Goal: Task Accomplishment & Management: Use online tool/utility

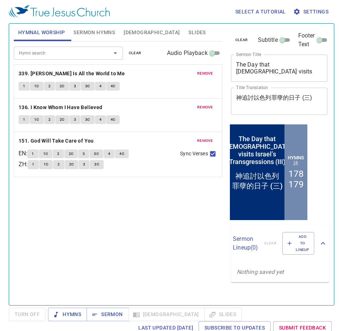
click at [271, 69] on textarea "The Day that God visits Israel’s Transgressions (III)" at bounding box center [279, 68] width 87 height 14
click at [213, 73] on button "remove" at bounding box center [205, 73] width 25 height 9
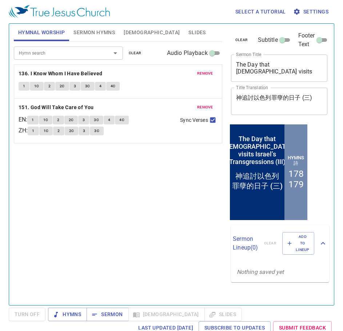
click at [213, 73] on button "remove" at bounding box center [205, 73] width 25 height 9
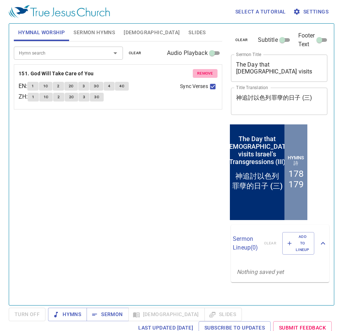
click at [213, 73] on button "remove" at bounding box center [205, 73] width 25 height 9
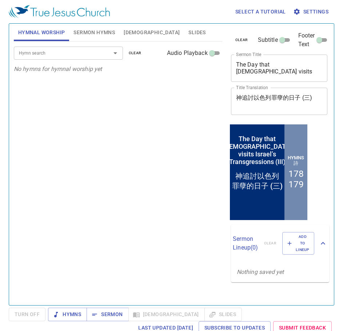
click at [102, 38] on button "Sermon Hymns" at bounding box center [94, 32] width 50 height 17
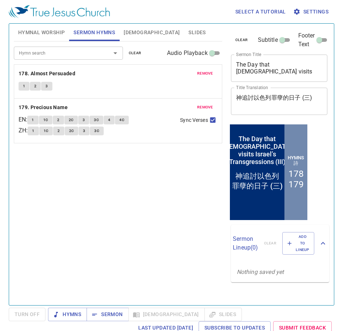
click at [56, 49] on input "Hymn search" at bounding box center [57, 53] width 83 height 8
click at [45, 33] on span "Hymnal Worship" at bounding box center [41, 32] width 47 height 9
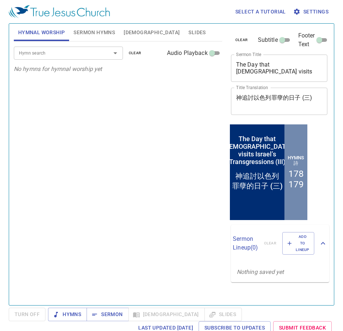
click at [97, 37] on button "Sermon Hymns" at bounding box center [94, 32] width 50 height 17
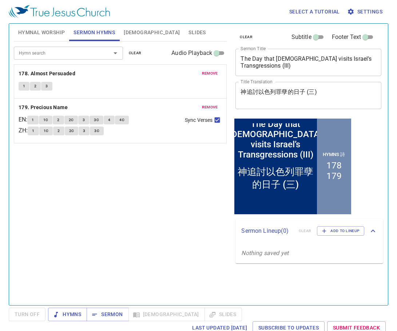
click at [52, 29] on span "Hymnal Worship" at bounding box center [41, 32] width 47 height 9
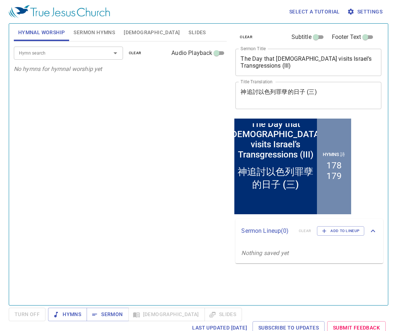
click at [14, 24] on button "Hymnal Worship" at bounding box center [42, 32] width 56 height 17
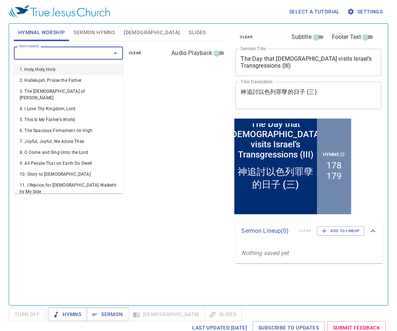
click at [59, 51] on input "Hymn search" at bounding box center [57, 53] width 83 height 8
type input "349"
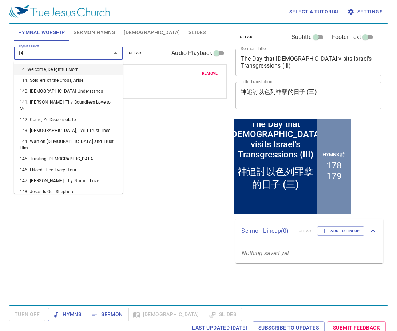
type input "148"
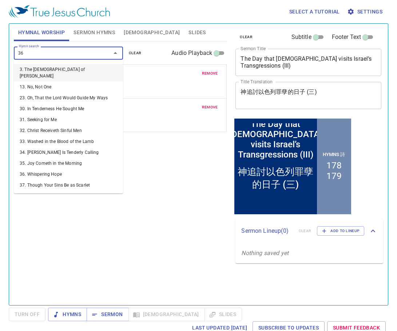
type input "363"
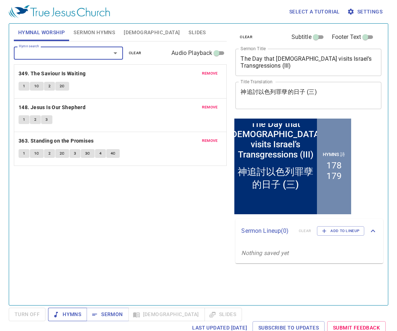
click at [68, 312] on span "Hymns" at bounding box center [67, 314] width 27 height 9
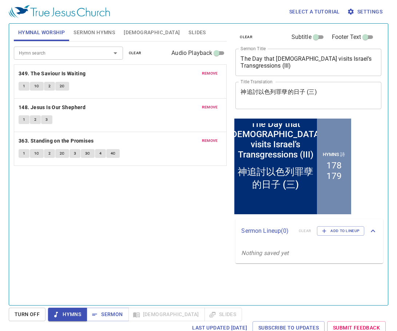
click at [194, 224] on div "Hymn search Hymn search clear Audio Playback remove 349. The Saviour Is Waiting…" at bounding box center [120, 169] width 213 height 257
click at [23, 88] on span "1" at bounding box center [24, 86] width 2 height 7
click at [34, 88] on button "1C" at bounding box center [37, 86] width 14 height 9
click at [50, 88] on span "2" at bounding box center [49, 86] width 2 height 7
click at [264, 60] on textarea "The Day that God visits Israel’s Transgressions (III)" at bounding box center [308, 62] width 136 height 14
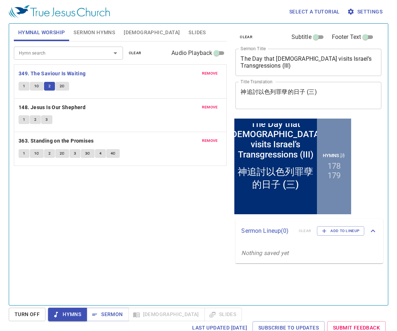
click at [264, 60] on textarea "The Day that God visits Israel’s Transgressions (III)" at bounding box center [308, 62] width 136 height 14
click at [274, 96] on textarea "神追討以色列罪孽的日子 (三)" at bounding box center [308, 95] width 136 height 14
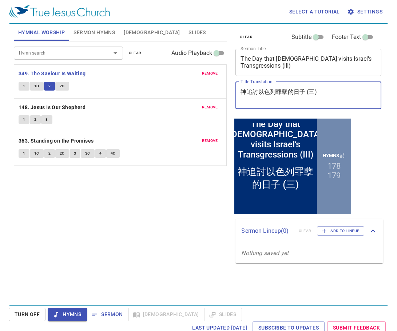
click at [274, 96] on textarea "神追討以色列罪孽的日子 (三)" at bounding box center [308, 95] width 136 height 14
paste textarea "我必與我的羊立平安的約"
type textarea "我必與我的羊立平安的約"
click at [285, 59] on textarea "The Day that God visits Israel’s Transgressions (III)" at bounding box center [308, 62] width 136 height 14
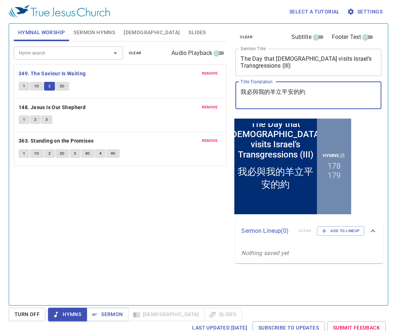
click at [285, 59] on textarea "The Day that God visits Israel’s Transgressions (III)" at bounding box center [308, 62] width 136 height 14
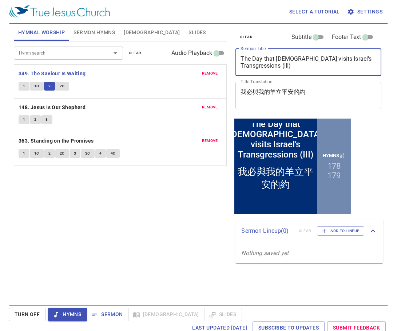
click at [285, 59] on textarea "The Day that God visits Israel’s Transgressions (III)" at bounding box center [308, 62] width 136 height 14
paste textarea "I will make a covenant of peace with my flock"
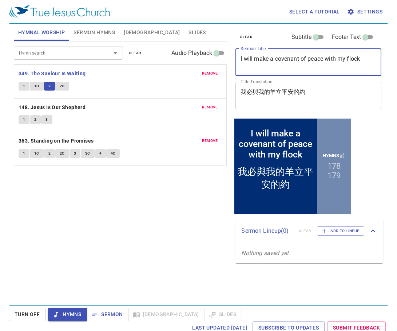
click at [64, 87] on span "2C" at bounding box center [62, 86] width 5 height 7
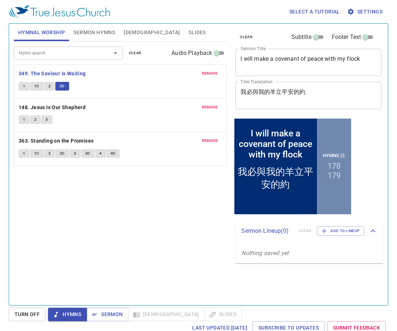
click at [260, 60] on textarea "I will make a covenant of peace with my flock" at bounding box center [308, 62] width 136 height 14
click at [25, 119] on span "1" at bounding box center [24, 119] width 2 height 7
click at [34, 123] on span "2" at bounding box center [35, 119] width 2 height 7
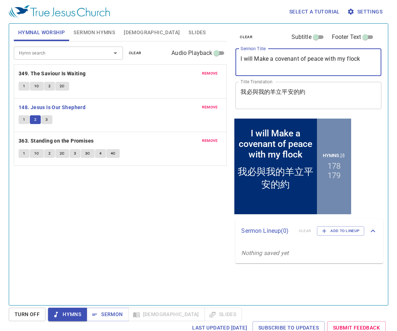
click at [275, 59] on textarea "I will Make a covenant of peace with my flock" at bounding box center [308, 62] width 136 height 14
click at [309, 60] on textarea "I will Make a Covenant of peace with my flock" at bounding box center [308, 62] width 136 height 14
click at [339, 61] on textarea "I will Make a Covenant of Peace with my flock" at bounding box center [308, 62] width 136 height 14
click at [342, 61] on textarea "I will Make a Covenant of Peace with My flock" at bounding box center [308, 62] width 136 height 14
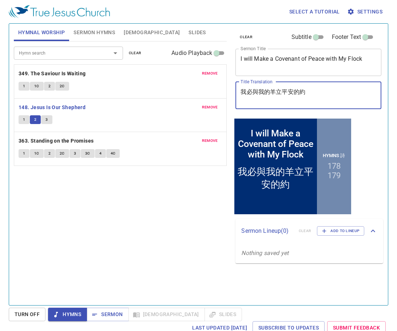
click at [266, 94] on textarea "我必與我的羊立平安的約" at bounding box center [308, 95] width 136 height 14
click at [337, 62] on textarea "I will Make a Covenant of Peace with My Flock" at bounding box center [308, 62] width 136 height 14
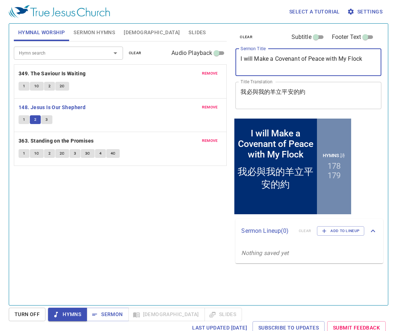
click at [245, 60] on textarea "I will Make a Covenant of Peace with My Flock" at bounding box center [308, 62] width 136 height 14
type textarea "I Will Make a Covenant of Peace with My Flock"
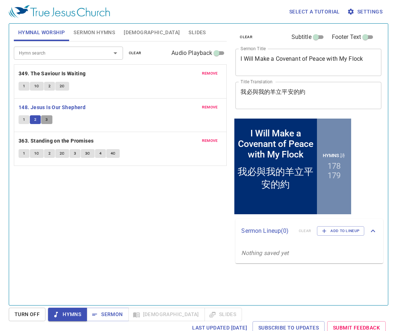
click at [49, 118] on button "3" at bounding box center [46, 119] width 11 height 9
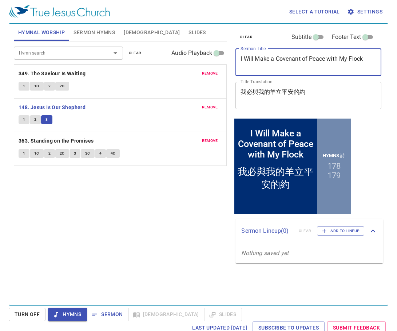
click at [284, 60] on textarea "I Will Make a Covenant of Peace with My Flock" at bounding box center [308, 62] width 136 height 14
click at [263, 93] on textarea "我必與我的羊立平安的約" at bounding box center [308, 95] width 136 height 14
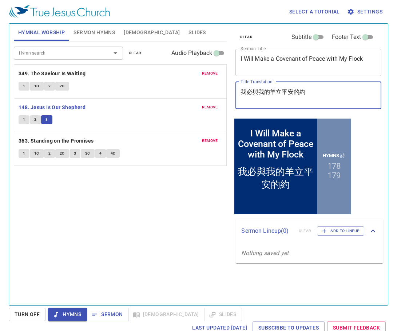
click at [263, 93] on textarea "我必與我的羊立平安的約" at bounding box center [308, 95] width 136 height 14
click at [23, 153] on span "1" at bounding box center [24, 153] width 2 height 7
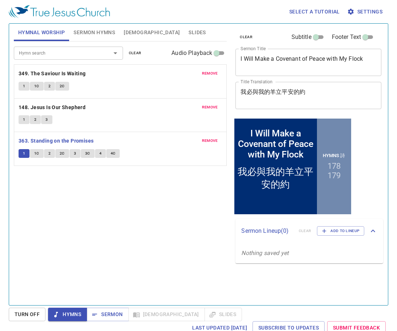
click at [37, 154] on span "1C" at bounding box center [36, 153] width 5 height 7
click at [49, 156] on span "2" at bounding box center [49, 153] width 2 height 7
click at [89, 31] on span "Sermon Hymns" at bounding box center [93, 32] width 41 height 9
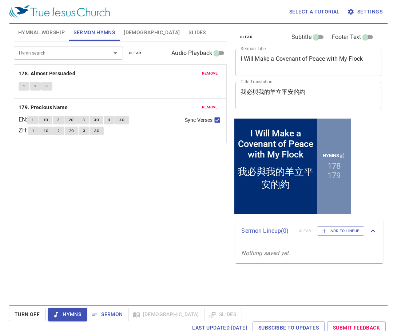
click at [208, 75] on span "remove" at bounding box center [210, 73] width 16 height 7
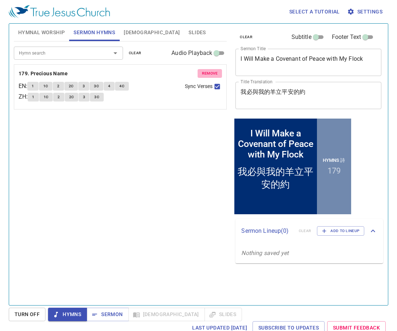
click at [208, 75] on span "remove" at bounding box center [210, 73] width 16 height 7
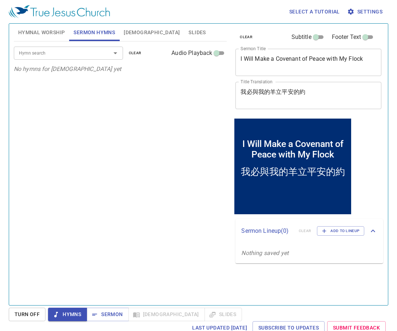
click at [79, 55] on input "Hymn search" at bounding box center [57, 53] width 83 height 8
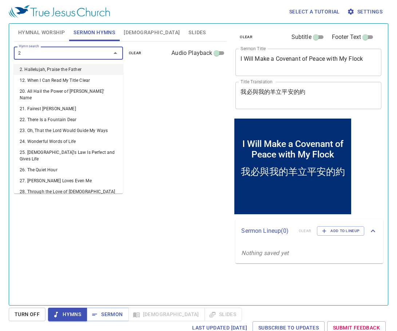
type input "29"
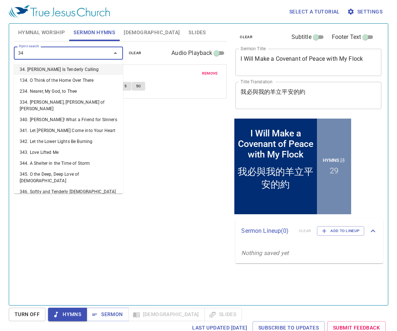
type input "343"
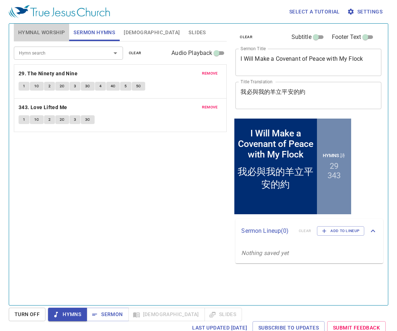
click at [58, 28] on span "Hymnal Worship" at bounding box center [41, 32] width 47 height 9
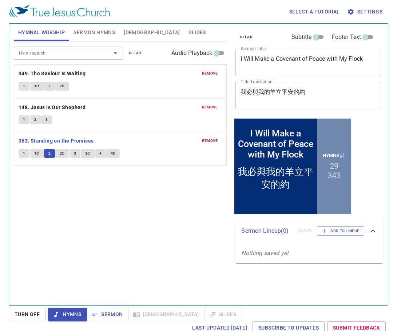
click at [63, 155] on span "2C" at bounding box center [62, 153] width 5 height 7
click at [74, 154] on span "3" at bounding box center [75, 153] width 2 height 7
click at [87, 151] on span "3C" at bounding box center [87, 153] width 5 height 7
click at [55, 53] on input "Hymn search" at bounding box center [57, 53] width 83 height 8
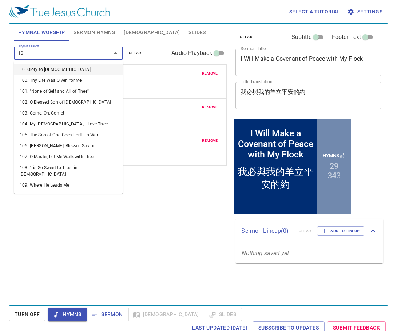
type input "101"
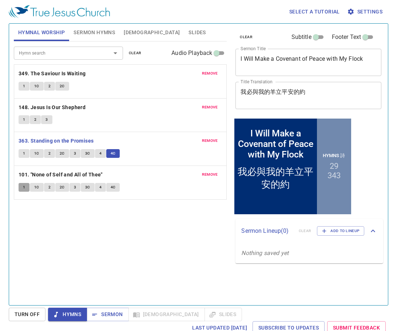
click at [26, 188] on button "1" at bounding box center [24, 187] width 11 height 9
click at [36, 188] on span "1C" at bounding box center [36, 187] width 5 height 7
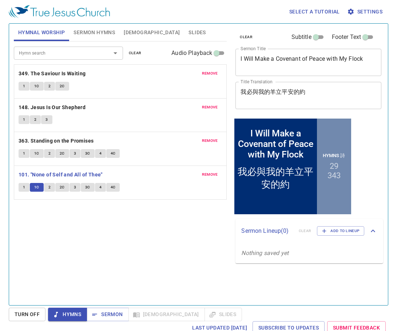
click at [102, 189] on button "4" at bounding box center [100, 187] width 11 height 9
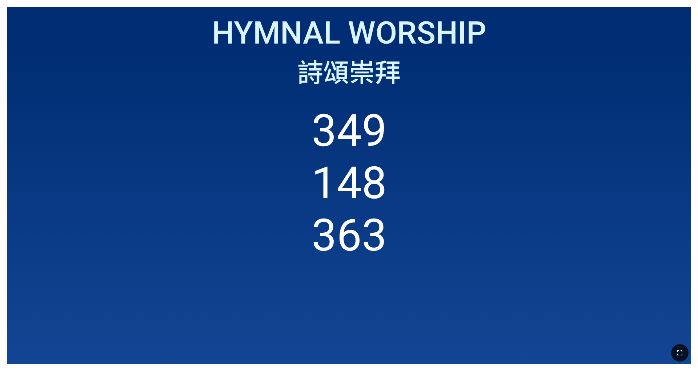
click at [290, 232] on button "button" at bounding box center [679, 353] width 17 height 17
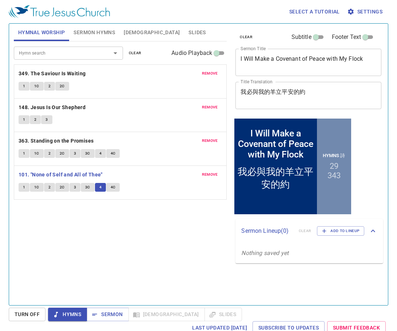
click at [109, 188] on button "4C" at bounding box center [113, 187] width 14 height 9
click at [114, 312] on span "Sermon" at bounding box center [107, 314] width 30 height 9
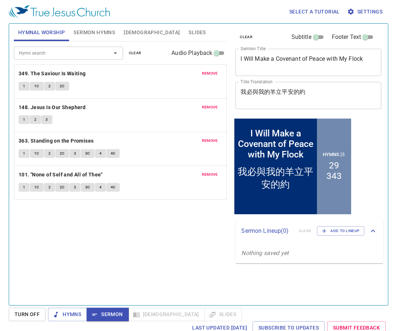
click at [94, 30] on span "Sermon Hymns" at bounding box center [93, 32] width 41 height 9
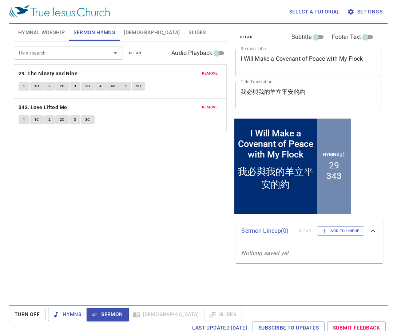
click at [27, 85] on button "1" at bounding box center [24, 86] width 11 height 9
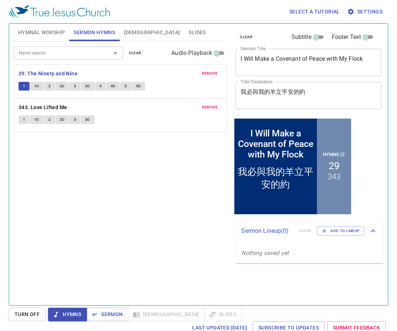
click at [39, 86] on span "1C" at bounding box center [36, 86] width 5 height 7
click at [49, 86] on span "2" at bounding box center [49, 86] width 2 height 7
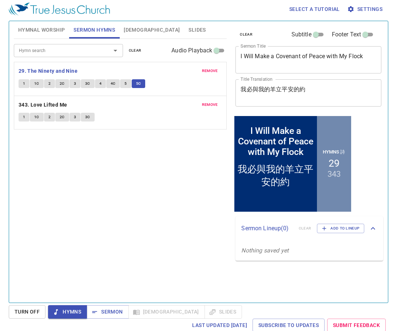
scroll to position [3, 0]
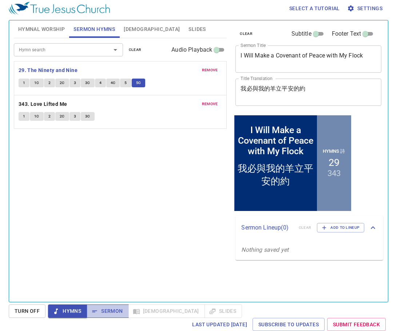
click at [103, 307] on span "Sermon" at bounding box center [107, 310] width 30 height 9
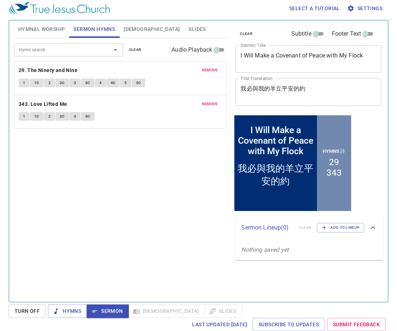
scroll to position [3, 0]
click at [188, 27] on span "Slides" at bounding box center [196, 29] width 17 height 9
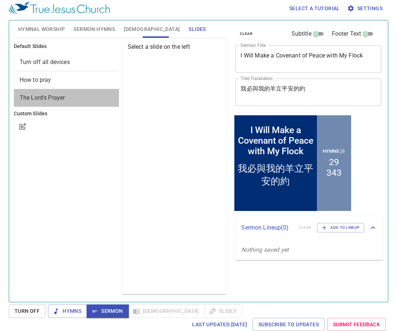
click at [61, 97] on span "The Lord's Prayer" at bounding box center [42, 97] width 45 height 7
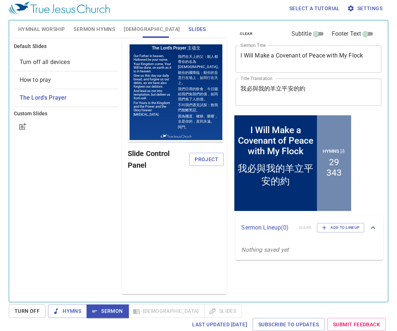
scroll to position [0, 0]
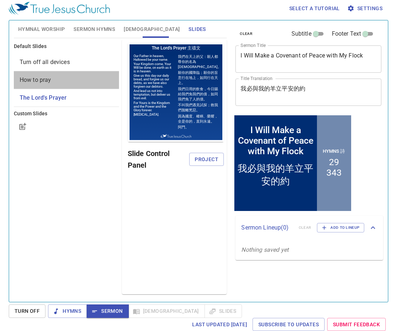
click at [56, 85] on div "How to pray" at bounding box center [66, 79] width 105 height 17
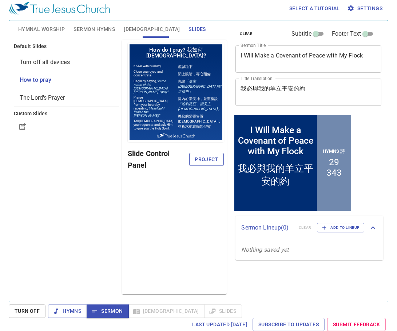
click at [198, 157] on span "Project" at bounding box center [206, 159] width 23 height 9
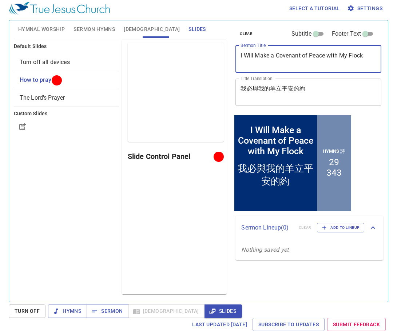
click at [255, 63] on textarea "I Will Make a Covenant of Peace with My Flock" at bounding box center [308, 59] width 136 height 14
click at [260, 60] on textarea "I Will Make a Covenant of Peace with My Flock" at bounding box center [308, 59] width 136 height 14
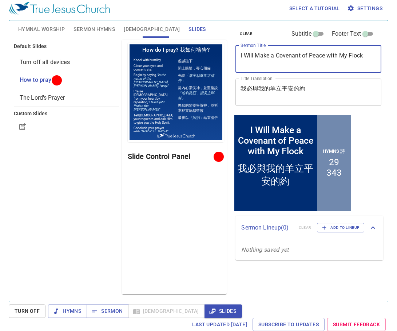
click at [260, 60] on textarea "I Will Make a Covenant of Peace with My Flock" at bounding box center [308, 59] width 136 height 14
click at [279, 94] on textarea "我必與我的羊立平安的約" at bounding box center [308, 92] width 136 height 14
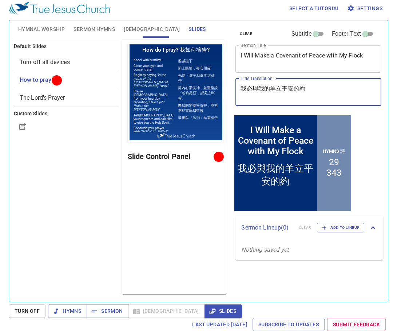
click at [279, 94] on textarea "我必與我的羊立平安的約" at bounding box center [308, 92] width 136 height 14
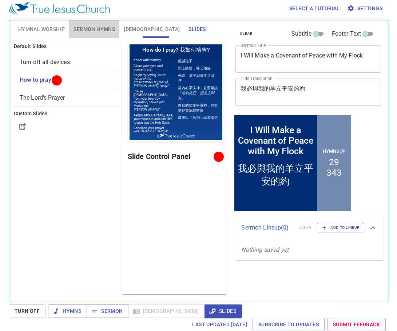
click at [82, 29] on span "Sermon Hymns" at bounding box center [93, 29] width 41 height 9
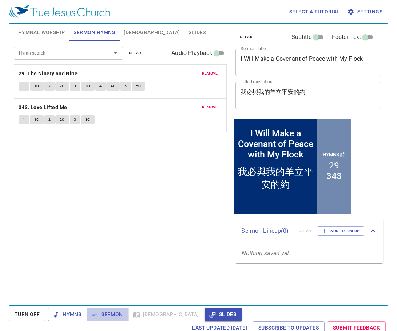
click at [109, 311] on span "Sermon" at bounding box center [107, 314] width 30 height 9
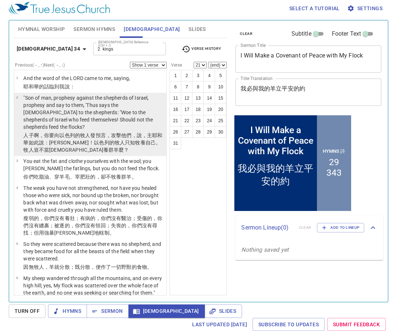
click at [115, 115] on p ""Son of man, prophesy against the shepherds of Israel, prophesy and say to them…" at bounding box center [93, 112] width 141 height 36
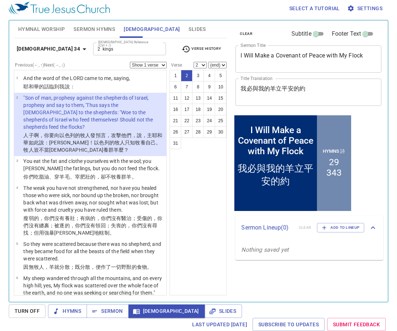
click at [186, 172] on div "1 2 3 4 5 6 7 8 9 10 11 12 13 14 15 16 17 18 19 20 21 22 23 24 25 26 27 28 29 3…" at bounding box center [197, 182] width 57 height 225
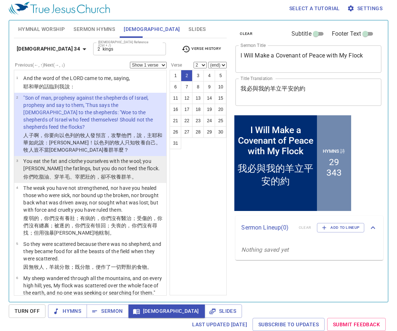
click at [125, 162] on p "You eat the fat and clothe yourselves with the wool; you [PERSON_NAME] the fatl…" at bounding box center [93, 164] width 141 height 15
select select "3"
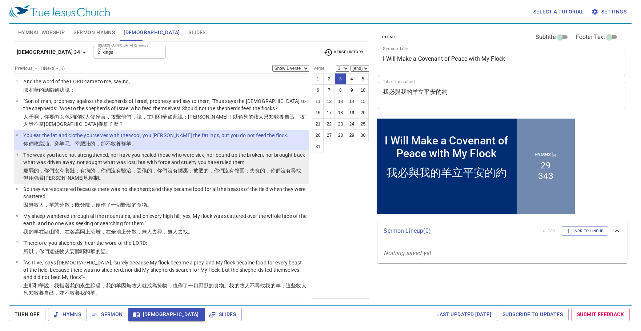
click at [154, 165] on p "The weak you have not strengthened, nor have you healed those who were sick, no…" at bounding box center [164, 158] width 283 height 15
select select "4"
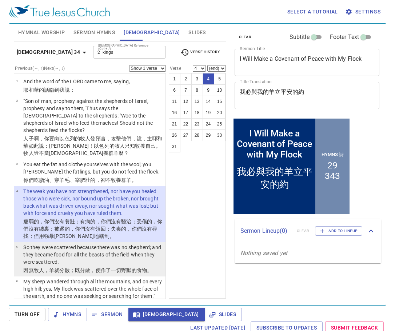
click at [77, 247] on p "So they were scattered because there was no shepherd; and they became food for …" at bounding box center [93, 255] width 140 height 22
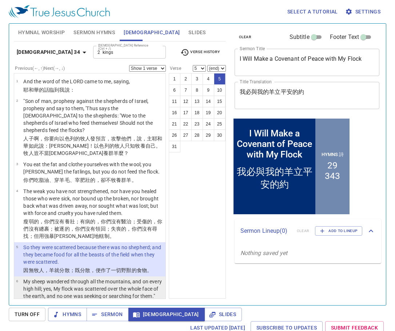
click at [114, 278] on p "My sheep wandered through all the mountains, and on every high hill; yes, My fl…" at bounding box center [93, 289] width 140 height 22
select select "6"
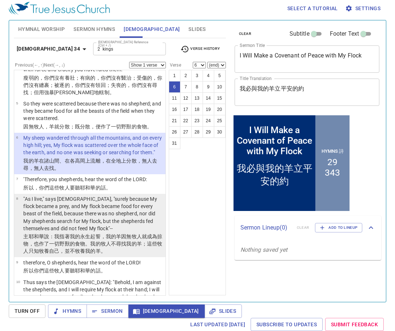
scroll to position [180, 0]
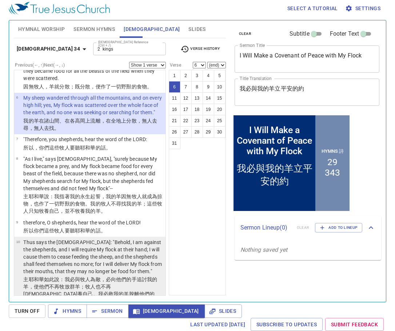
click at [51, 257] on p "Thus says the [DEMOGRAPHIC_DATA]: "Behold, I am against the shepherds, and I wi…" at bounding box center [93, 256] width 140 height 36
select select "10"
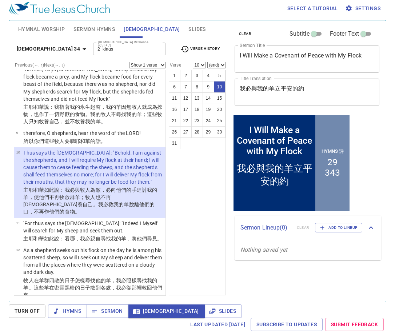
click at [275, 52] on textarea "I Will Make a Covenant of Peace with My Flock" at bounding box center [307, 59] width 135 height 14
click at [275, 53] on textarea "I Will Make a Covenant of Peace with My Flock" at bounding box center [307, 59] width 135 height 14
paste textarea ""Difficult Times in the Last Days 末世危險的日子""
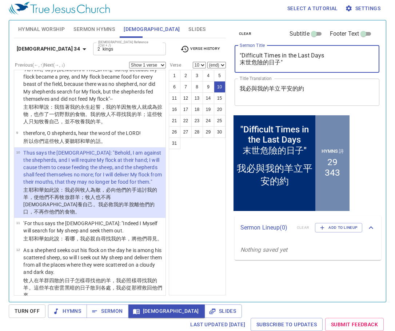
type textarea "I Will Make a Covenant of Peace with My Flock"
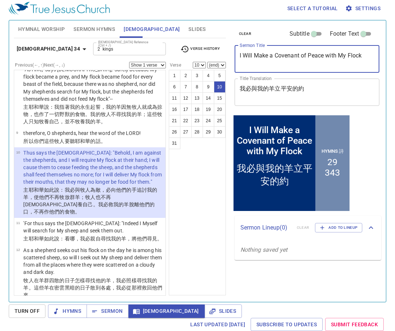
click at [199, 177] on div "1 2 3 4 5 6 7 8 9 10 11 12 13 14 15 16 17 18 19 20 21 22 23 24 25 26 27 28 29 3…" at bounding box center [197, 182] width 57 height 225
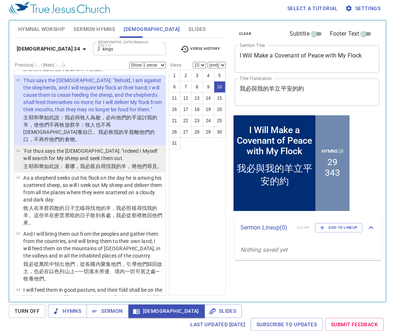
scroll to position [342, 0]
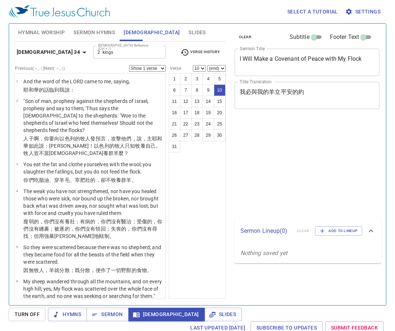
select select "10"
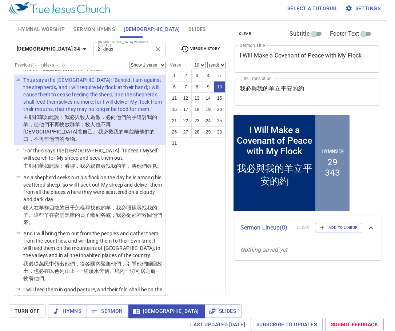
click at [95, 51] on input "2 kings" at bounding box center [123, 49] width 56 height 8
click at [113, 312] on span "Sermon" at bounding box center [107, 310] width 30 height 9
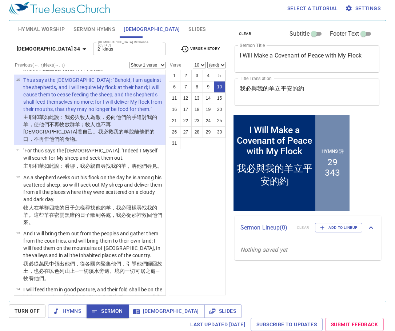
click at [202, 271] on div "1 2 3 4 5 6 7 8 9 10 11 12 13 14 15 16 17 18 19 20 21 22 23 24 25 26 27 28 29 3…" at bounding box center [197, 182] width 57 height 225
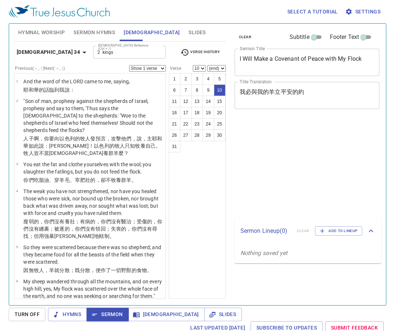
select select "10"
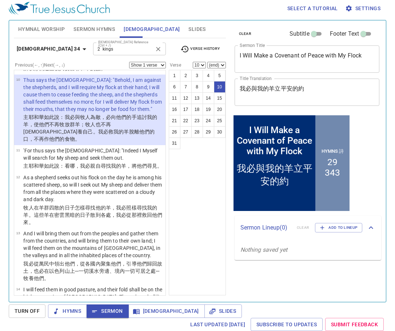
click at [95, 49] on input "2 kings" at bounding box center [123, 49] width 56 height 8
click at [93, 53] on div "2 kings Bible Reference (Ctrl + /)" at bounding box center [129, 49] width 73 height 13
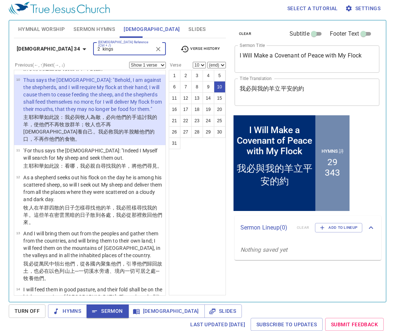
click at [93, 53] on div "2 kings Bible Reference (Ctrl + /)" at bounding box center [129, 49] width 73 height 13
click at [95, 49] on input "2 kings" at bounding box center [123, 49] width 56 height 8
click at [95, 42] on input "mt 8:36" at bounding box center [123, 38] width 56 height 8
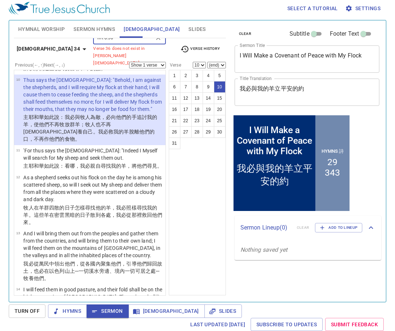
click at [95, 42] on input "mt 8:36" at bounding box center [123, 38] width 56 height 8
type input "mt 9:36"
select select "36"
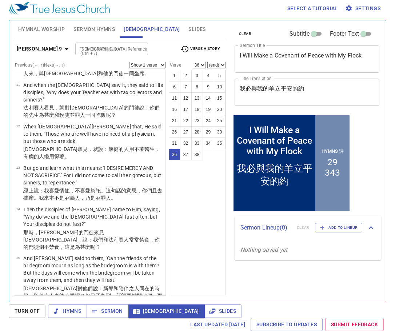
scroll to position [1130, 0]
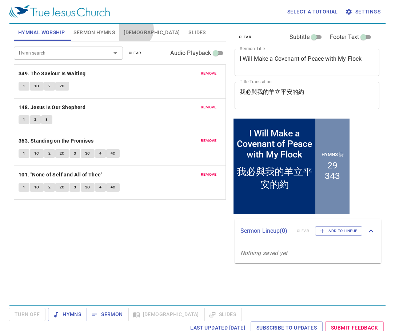
click at [134, 29] on span "[DEMOGRAPHIC_DATA]" at bounding box center [152, 32] width 56 height 9
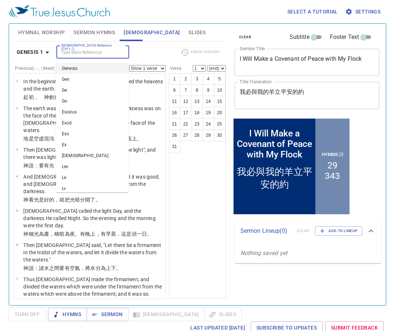
click at [103, 50] on input "[DEMOGRAPHIC_DATA] Reference (Ctrl + /)" at bounding box center [87, 52] width 56 height 8
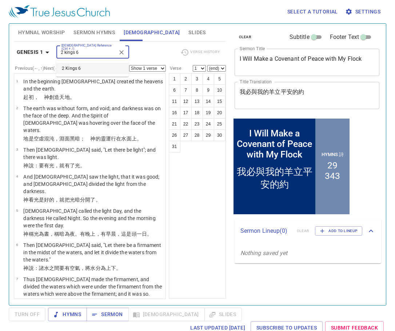
type input "2 kings 6"
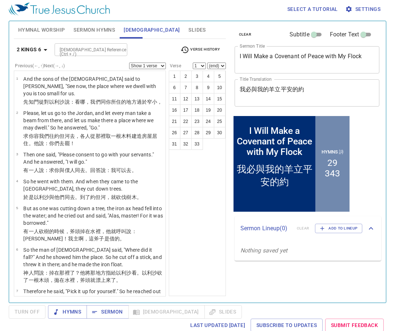
scroll to position [3, 0]
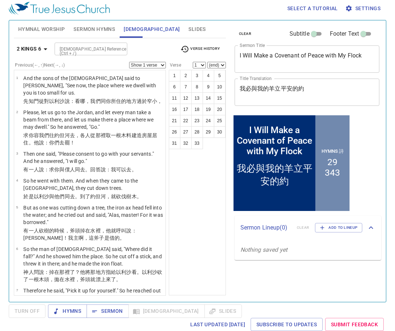
click at [91, 48] on input "Bible Reference (Ctrl + /)" at bounding box center [85, 49] width 56 height 8
type input "mt 9:36"
select select "36"
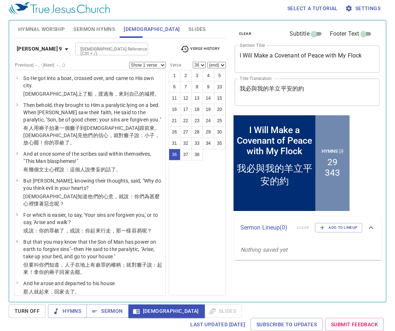
scroll to position [1130, 0]
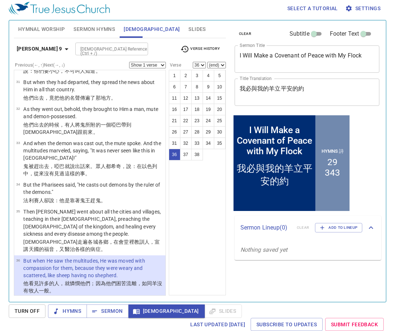
click at [97, 46] on input "Bible Reference (Ctrl + /)" at bounding box center [105, 49] width 56 height 8
type input "2 kings 6"
select select "1"
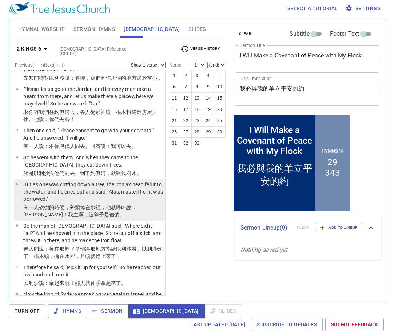
scroll to position [36, 0]
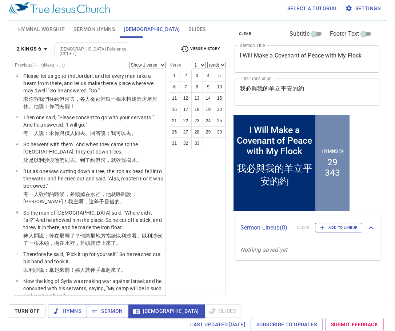
click at [339, 227] on span "Add to Lineup" at bounding box center [338, 227] width 38 height 7
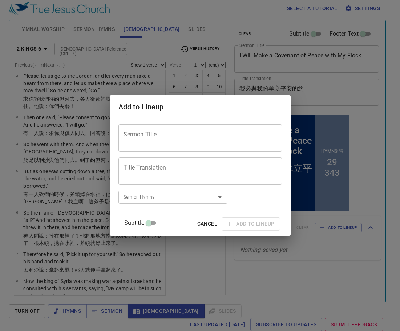
click at [190, 144] on textarea "Sermon Title" at bounding box center [200, 138] width 153 height 14
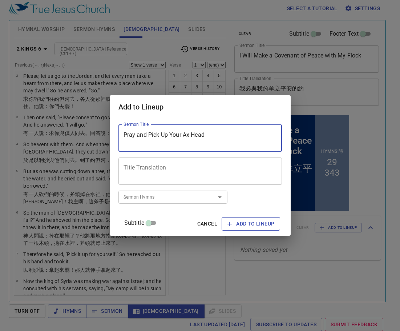
type textarea "Pray and Pick Up Your Ax Head"
click at [237, 222] on span "Add to Lineup" at bounding box center [251, 223] width 47 height 9
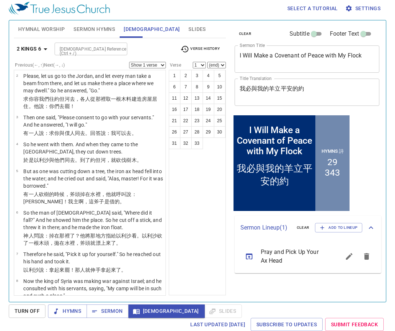
click at [349, 256] on icon "sermon lineup list" at bounding box center [349, 256] width 7 height 7
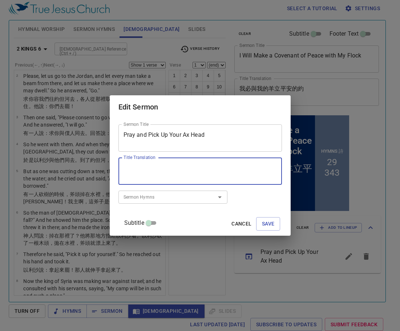
click at [211, 177] on textarea "Title Translation" at bounding box center [200, 171] width 153 height 14
paste textarea "拿起你的斧头"
type textarea "拿起你的斧头"
click at [262, 224] on span "Save" at bounding box center [268, 223] width 13 height 9
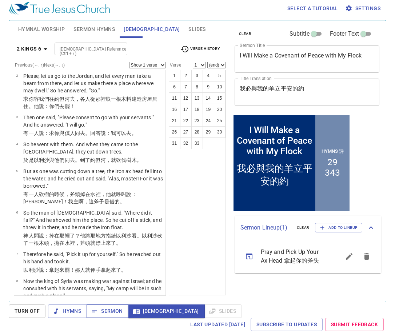
click at [105, 308] on span "Sermon" at bounding box center [107, 310] width 30 height 9
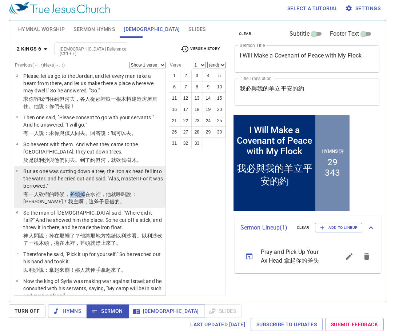
drag, startPoint x: 69, startPoint y: 194, endPoint x: 83, endPoint y: 194, distance: 13.4
click at [83, 194] on wh6982 "的時候，斧頭 掉 在水 裡，他就呼叫 說 ：哀哉 ！我主 啊，這斧子是借的 。" at bounding box center [79, 197] width 113 height 13
select select "5"
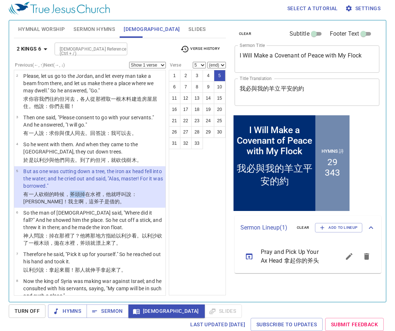
copy wh6982 "斧頭 掉"
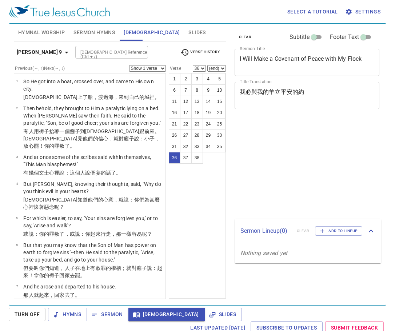
select select "36"
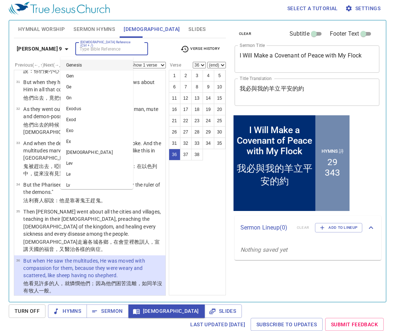
click at [91, 52] on input "[DEMOGRAPHIC_DATA] Reference (Ctrl + /)" at bounding box center [105, 49] width 56 height 8
type input "jn 10:11"
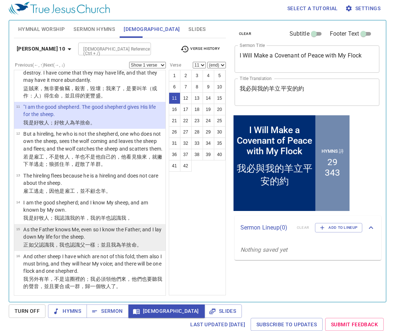
scroll to position [304, 0]
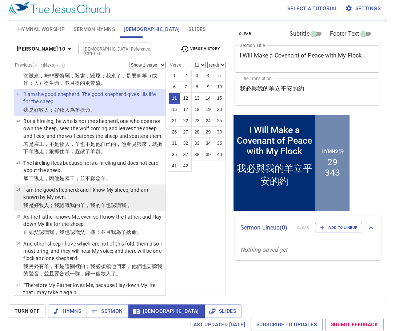
click at [107, 201] on p "I am the good shepherd; and I know My sheep, and am known by My own." at bounding box center [93, 193] width 140 height 15
select select "14"
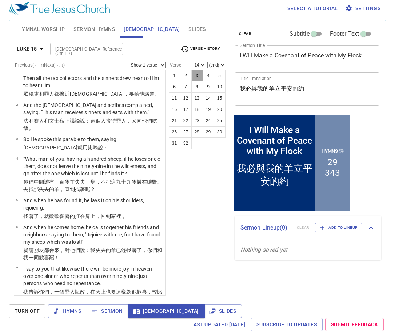
scroll to position [3, 0]
click at [199, 79] on button "3" at bounding box center [197, 76] width 12 height 12
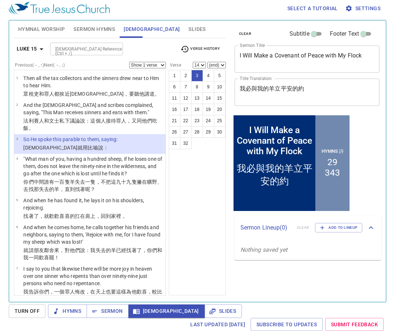
select select "3"
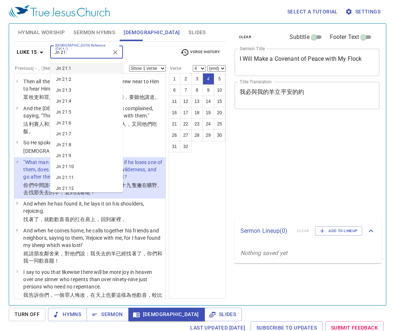
select select "4"
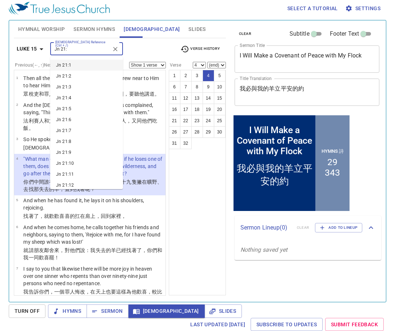
scroll to position [3, 0]
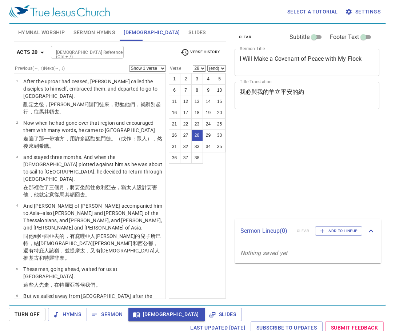
select select "28"
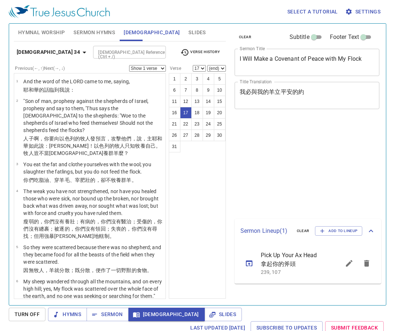
select select "17"
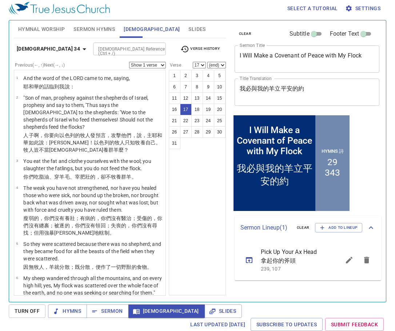
scroll to position [618, 0]
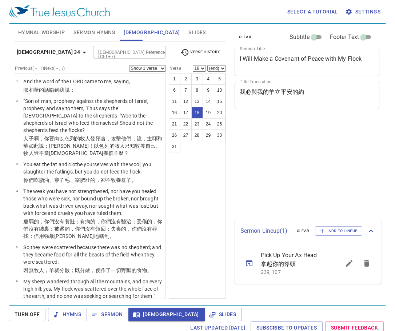
select select "18"
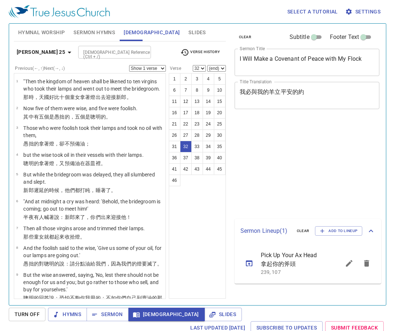
select select "32"
select select "41"
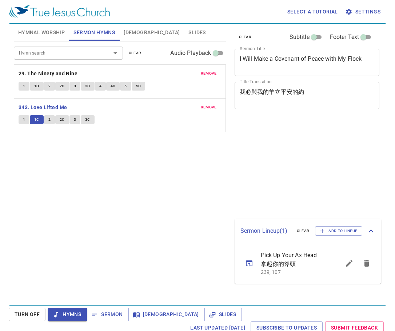
scroll to position [3, 0]
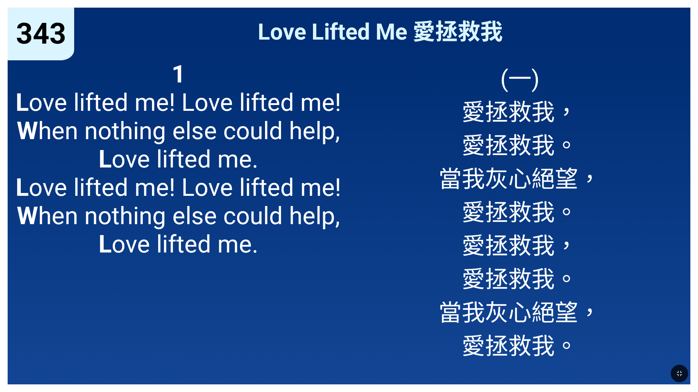
click at [163, 214] on span "1 L ove lifted me! Love lifted me! W hen nothing else could help, L ove lifted …" at bounding box center [178, 159] width 325 height 198
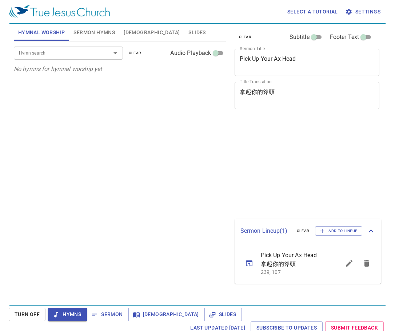
scroll to position [3, 0]
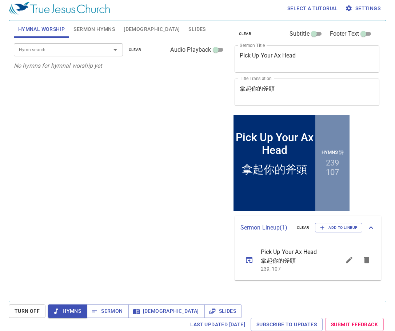
scroll to position [3, 0]
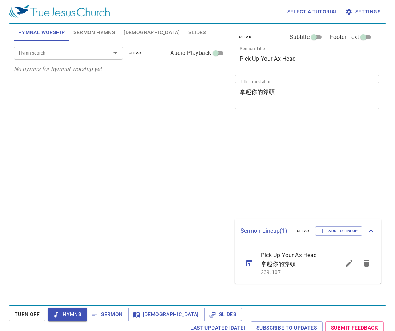
scroll to position [3, 0]
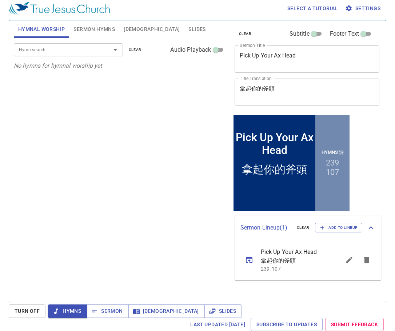
scroll to position [3, 0]
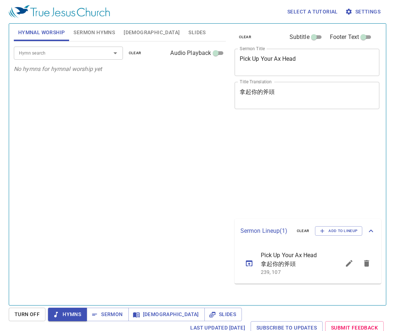
scroll to position [3, 0]
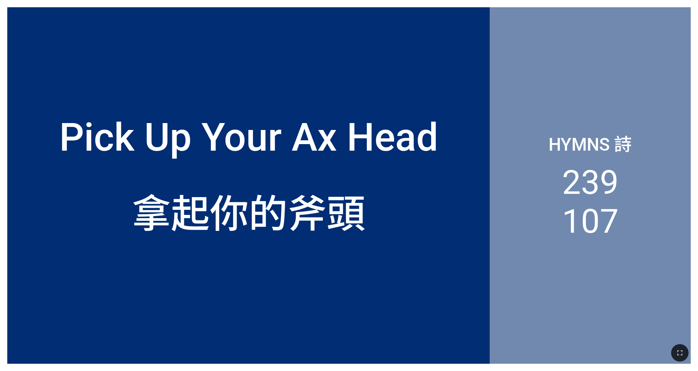
drag, startPoint x: 477, startPoint y: 81, endPoint x: 466, endPoint y: 83, distance: 10.7
click at [290, 81] on div "Pick Up Your Ax Head" at bounding box center [248, 96] width 482 height 143
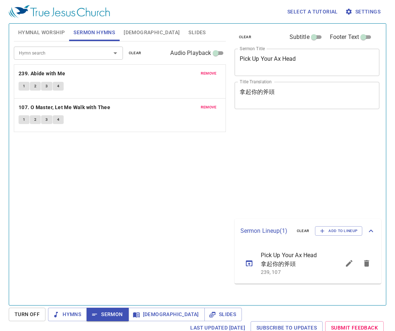
scroll to position [3, 0]
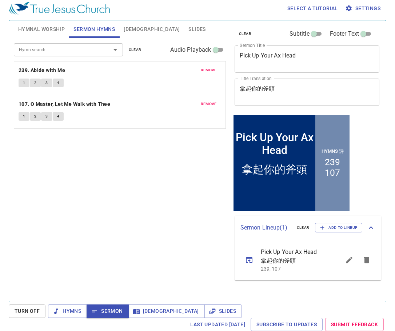
scroll to position [3, 0]
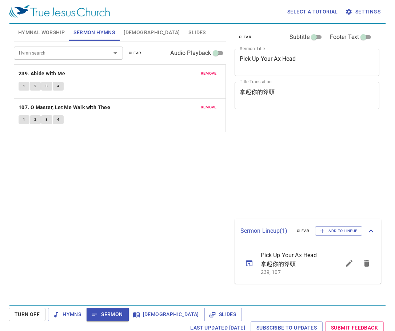
scroll to position [3, 0]
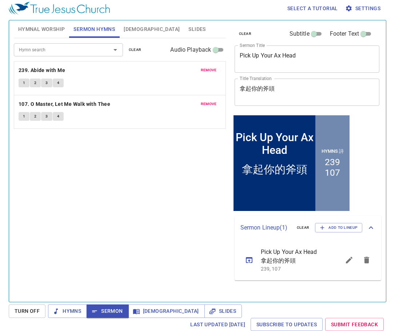
click at [52, 33] on span "Hymnal Worship" at bounding box center [41, 29] width 47 height 9
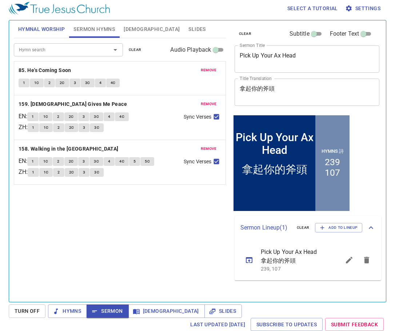
click at [64, 29] on span "Hymnal Worship" at bounding box center [41, 29] width 47 height 9
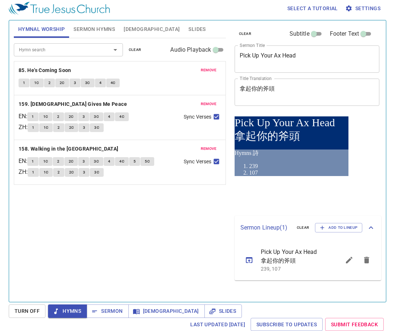
scroll to position [3, 0]
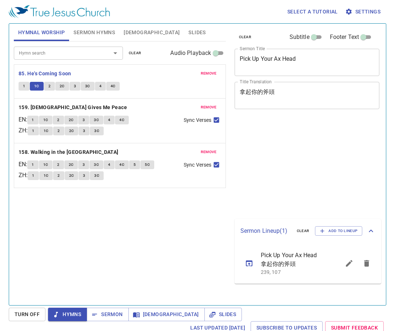
scroll to position [3, 0]
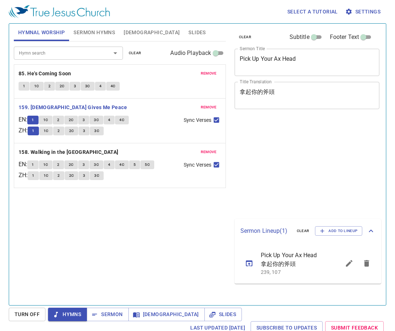
scroll to position [3, 0]
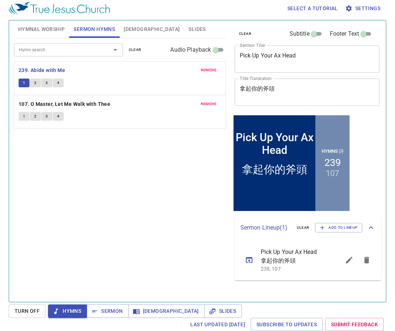
scroll to position [3, 0]
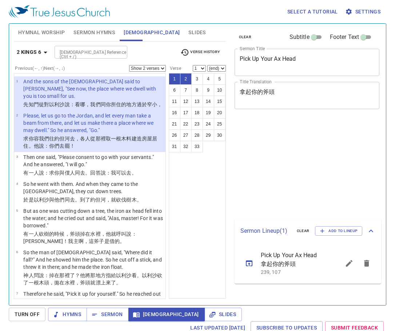
select select "2"
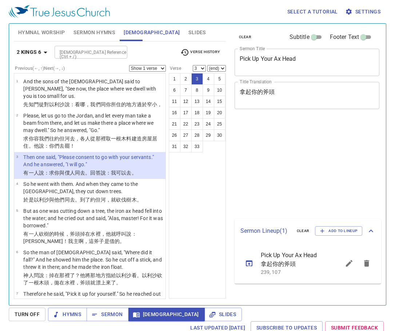
select select "3"
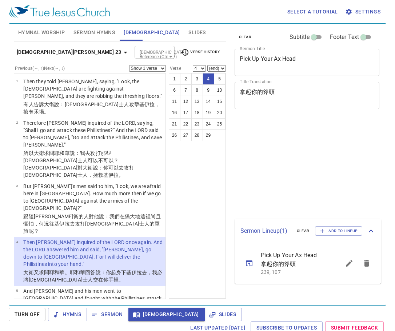
select select "4"
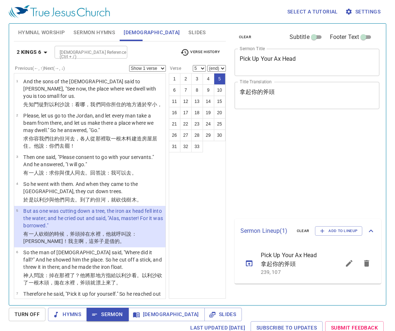
select select "5"
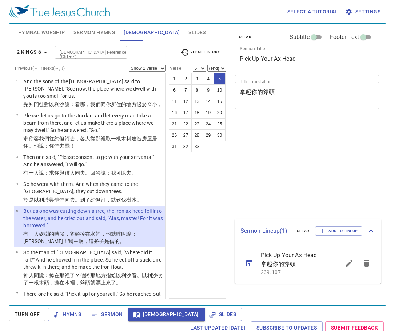
select select "5"
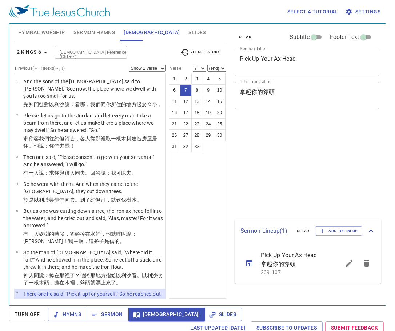
select select "7"
